Goal: Use online tool/utility: Use online tool/utility

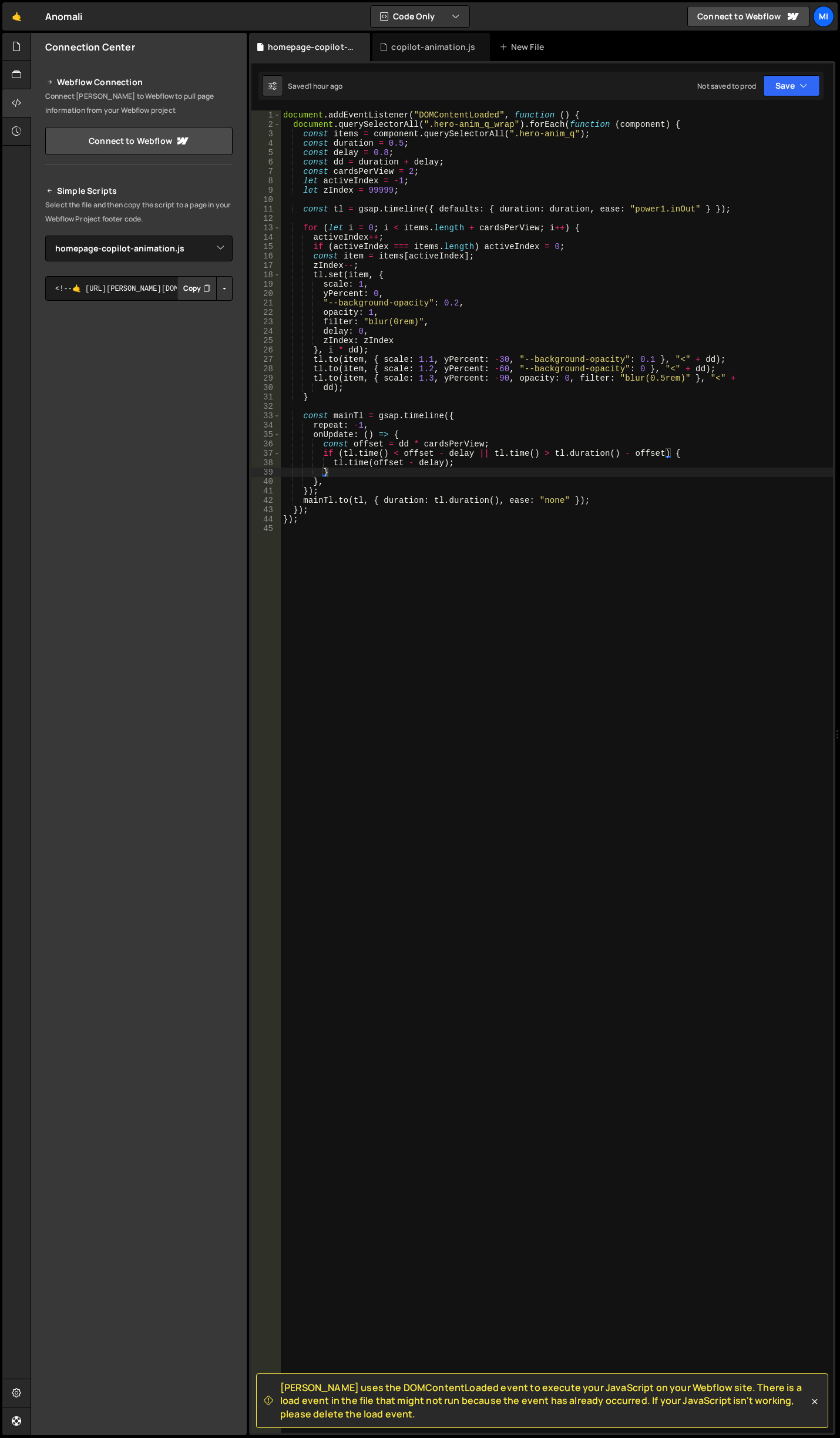
select select "44951"
select select "38066"
click at [22, 46] on div at bounding box center [16, 47] width 29 height 28
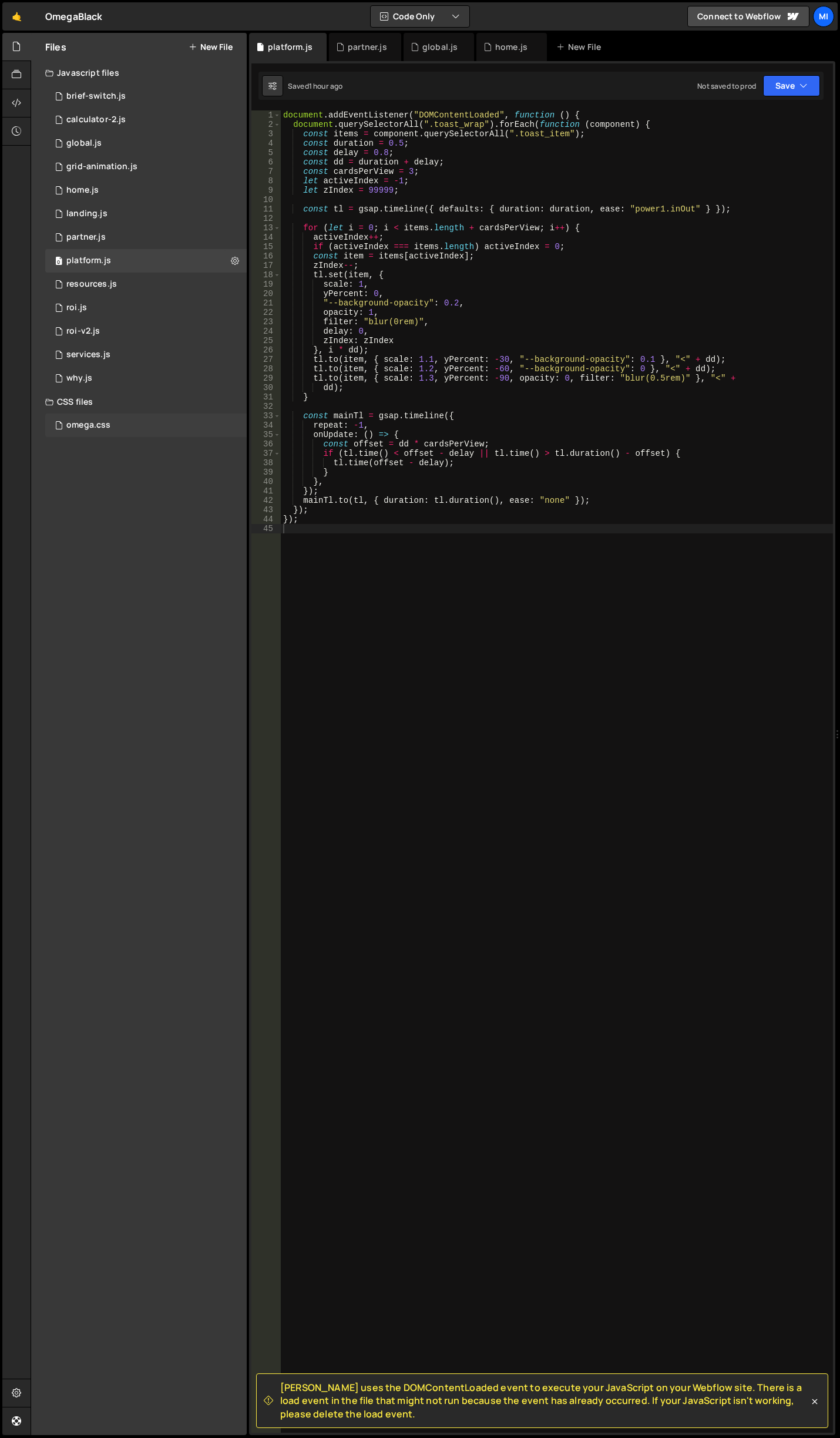
click at [112, 425] on div "omega.css 0" at bounding box center [146, 425] width 202 height 23
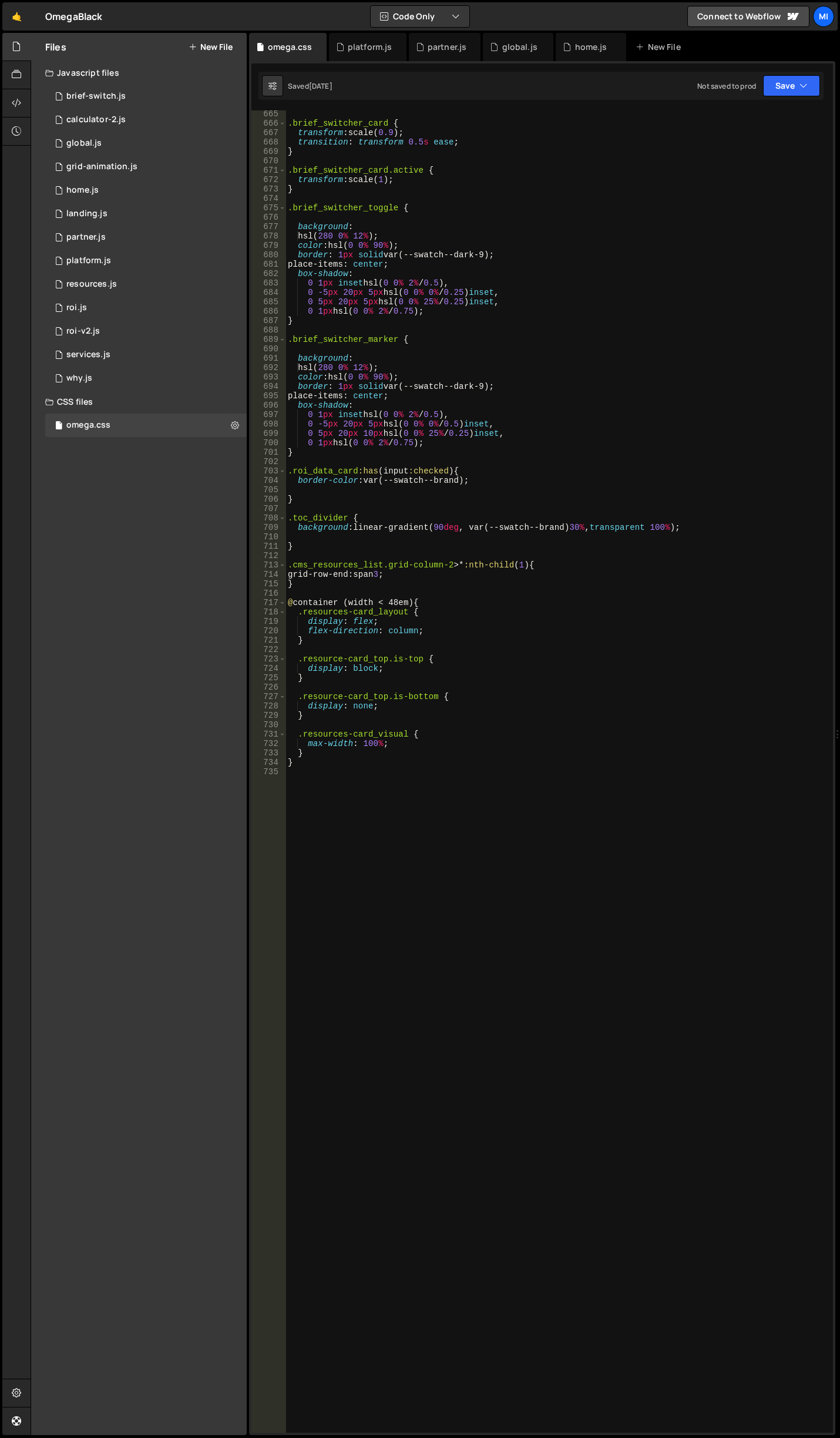
scroll to position [6329, 0]
click at [347, 926] on div ".brief_switcher_card { transform : scale( 0.9 ) ; transition : transform 0.5 s …" at bounding box center [557, 779] width 543 height 1341
click at [423, 825] on div ".brief_switcher_card { transform : scale( 0.9 ) ; transition : transform 0.5 s …" at bounding box center [557, 779] width 543 height 1341
click at [365, 864] on div ".brief_switcher_card { transform : scale( 0.9 ) ; transition : transform 0.5 s …" at bounding box center [557, 779] width 543 height 1341
paste textarea "data-tag-category]"
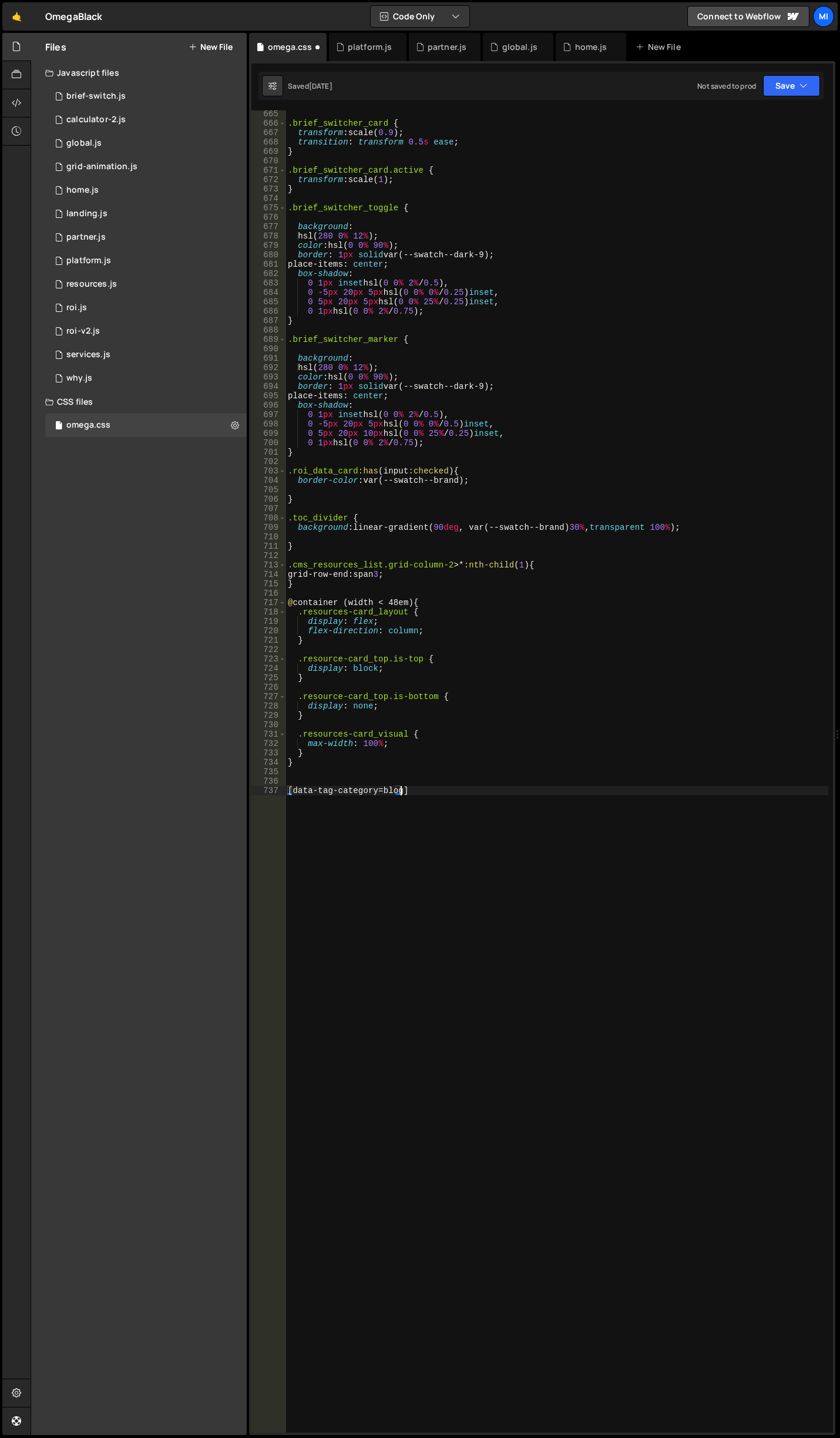
scroll to position [0, 8]
type textarea "[data-tag-category="blog"] {}"
click at [350, 805] on div ".brief_switcher_card { transform : scale( 0.9 ) ; transition : transform 0.5 s …" at bounding box center [557, 779] width 543 height 1341
click at [10, 43] on div at bounding box center [16, 47] width 29 height 28
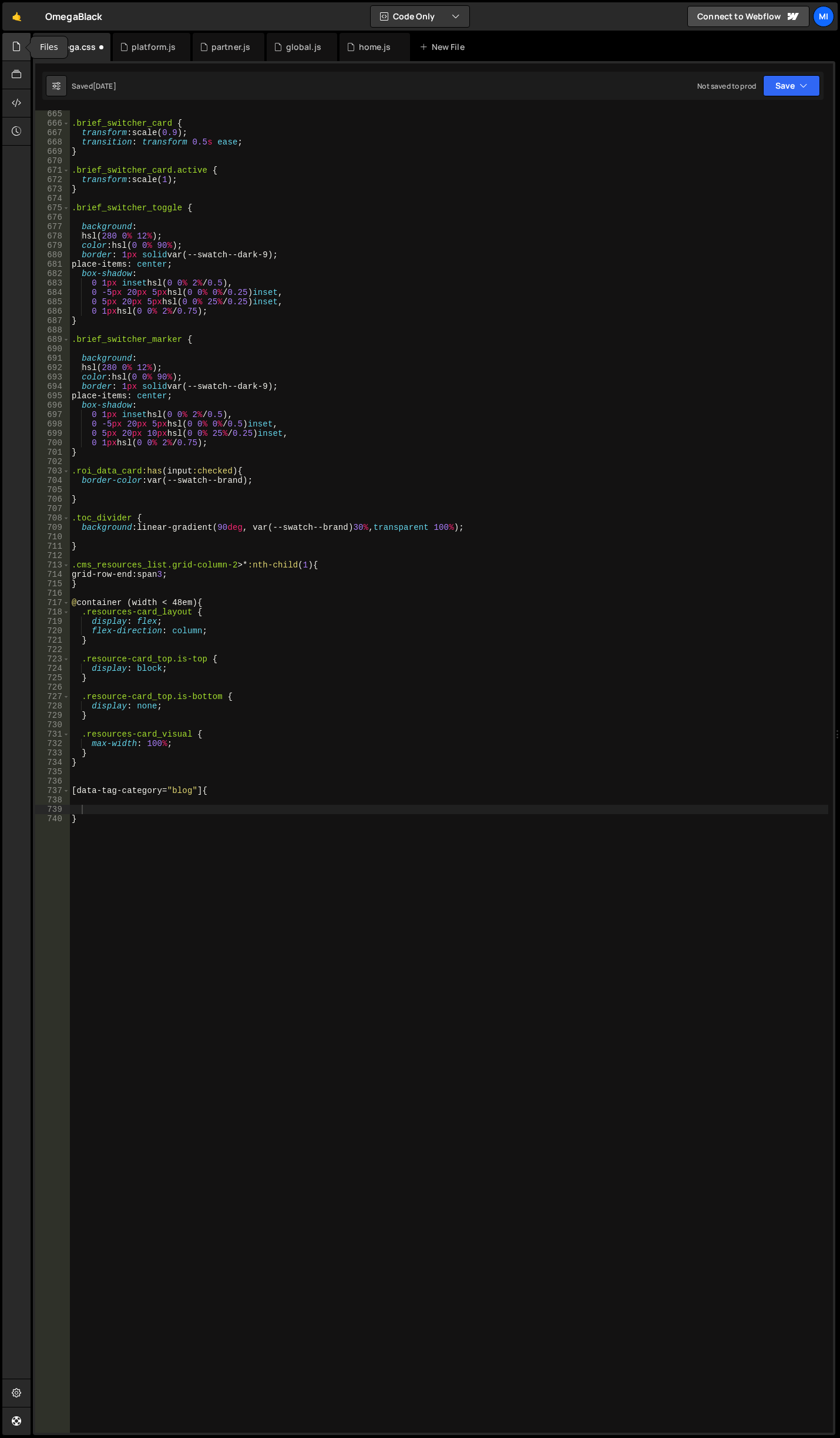
click at [10, 43] on div at bounding box center [16, 47] width 29 height 28
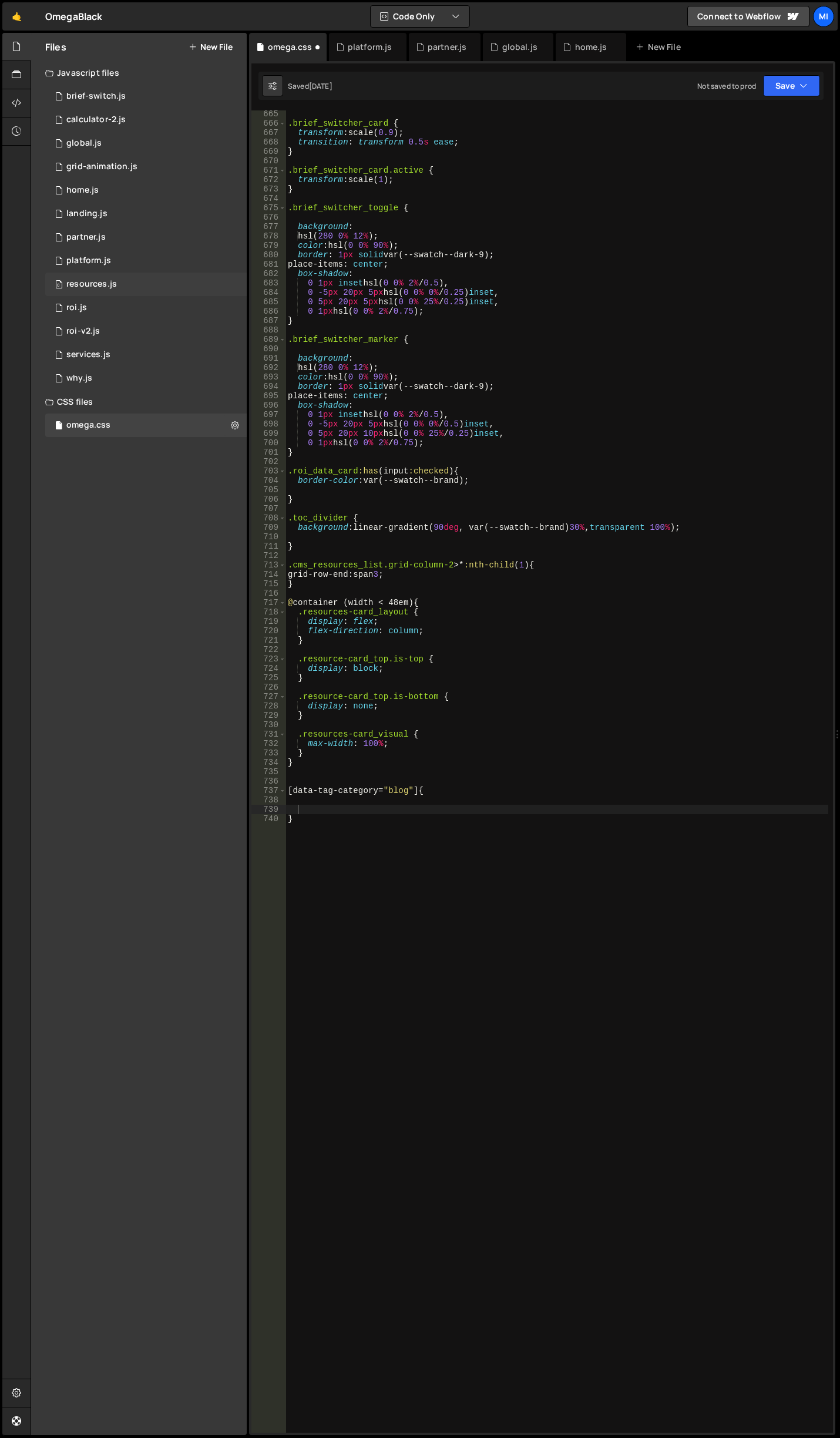
click at [126, 282] on div "0 resources.js 0" at bounding box center [146, 285] width 202 height 23
